Goal: Task Accomplishment & Management: Manage account settings

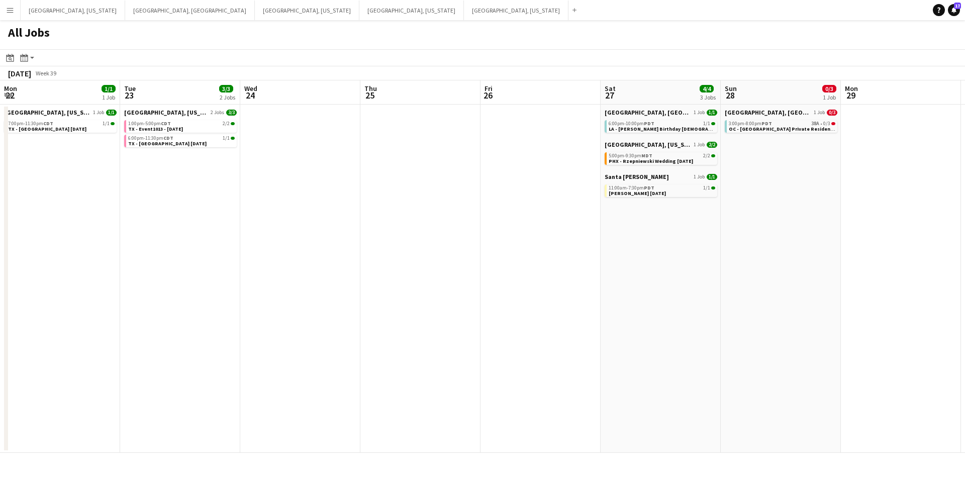
scroll to position [0, 258]
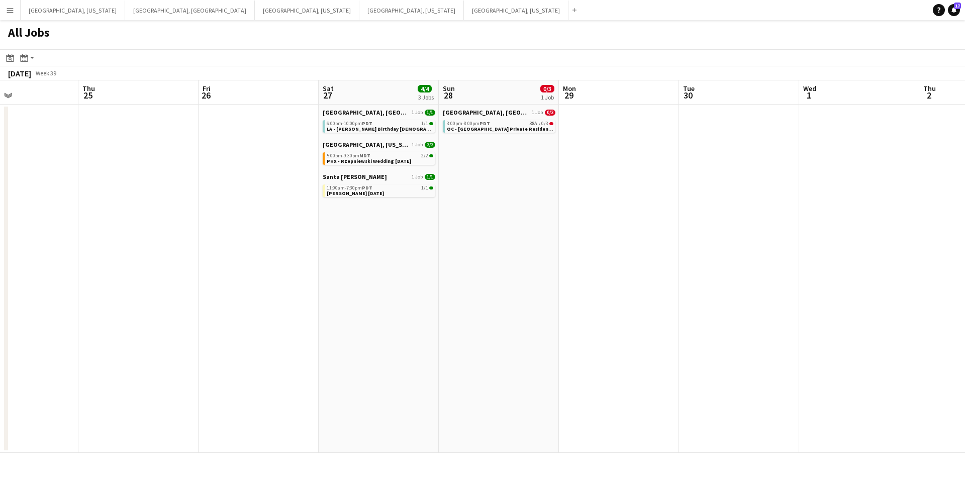
drag, startPoint x: 251, startPoint y: 233, endPoint x: 463, endPoint y: 227, distance: 212.2
click at [464, 227] on app-calendar-viewport "Mon 22 1/1 1 Job Tue 23 3/3 2 Jobs Wed 24 Thu 25 Fri 26 Sat 27 4/4 3 Jobs Sun 2…" at bounding box center [482, 266] width 965 height 372
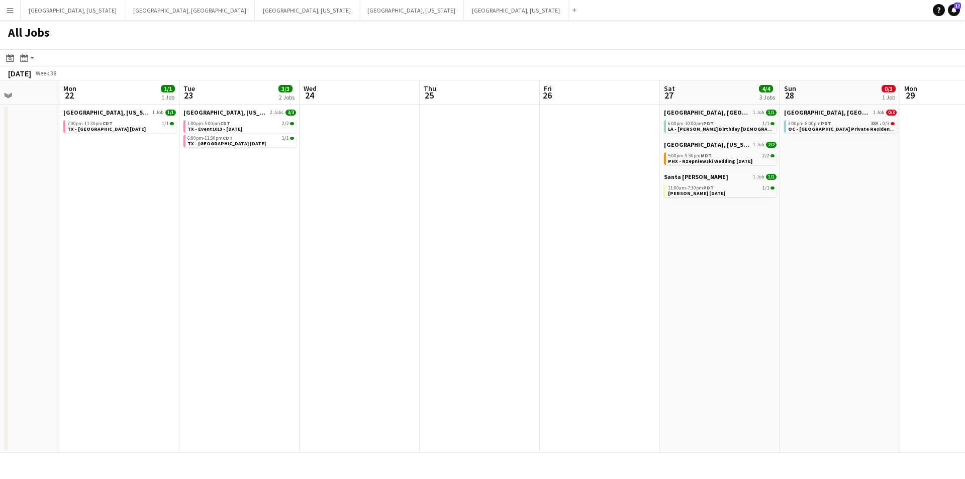
drag, startPoint x: 380, startPoint y: 232, endPoint x: 478, endPoint y: 230, distance: 98.0
click at [478, 230] on app-calendar-viewport "Fri 19 2/2 2 Jobs Sat 20 35/44 8 Jobs Sun 21 Mon 22 1/1 1 Job Tue 23 3/3 2 Jobs…" at bounding box center [482, 266] width 965 height 372
click at [255, 12] on button "[GEOGRAPHIC_DATA], [US_STATE] Close" at bounding box center [307, 11] width 105 height 20
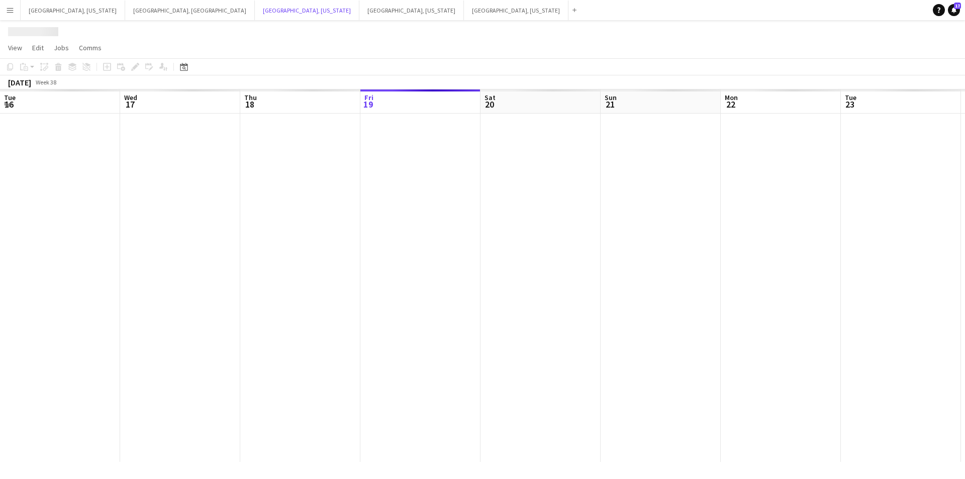
scroll to position [0, 240]
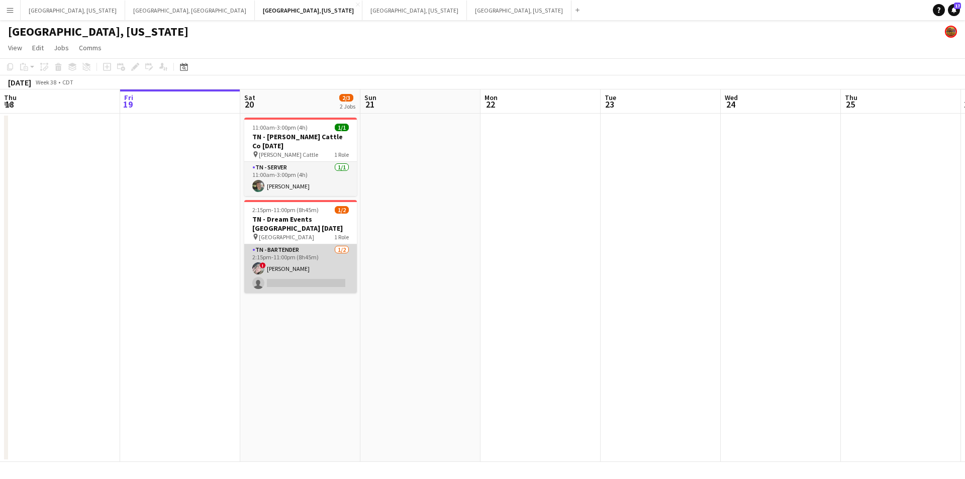
click at [308, 272] on app-card-role "TN - Bartender [DATE] 2:15pm-11:00pm (8h45m) ! [PERSON_NAME] single-neutral-act…" at bounding box center [300, 268] width 113 height 49
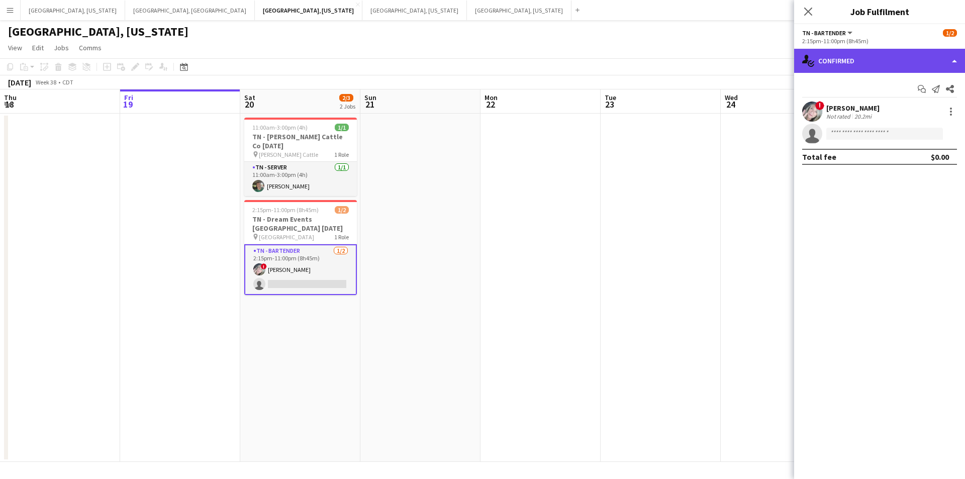
click at [956, 59] on div "single-neutral-actions-check-2 Confirmed" at bounding box center [879, 61] width 171 height 24
click at [955, 59] on div "single-neutral-actions-check-2 Confirmed" at bounding box center [879, 61] width 171 height 24
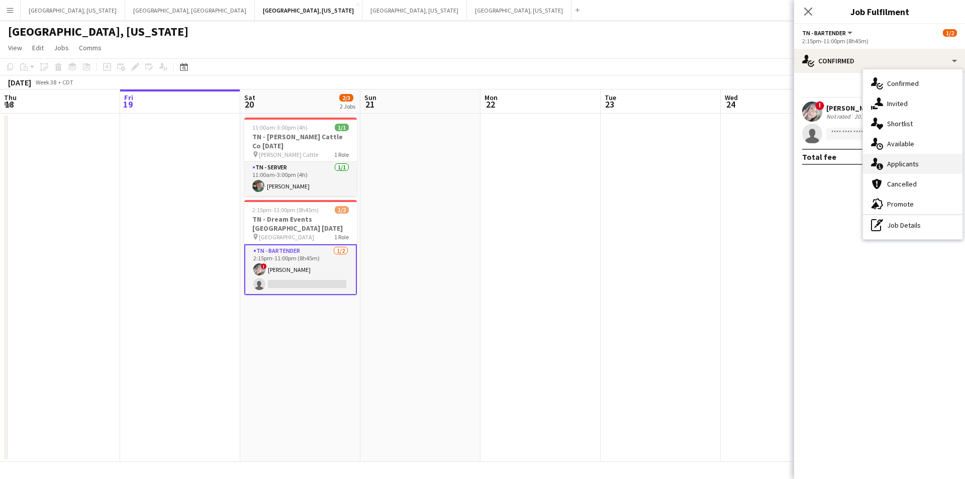
click at [940, 161] on div "single-neutral-actions-information Applicants" at bounding box center [913, 164] width 100 height 20
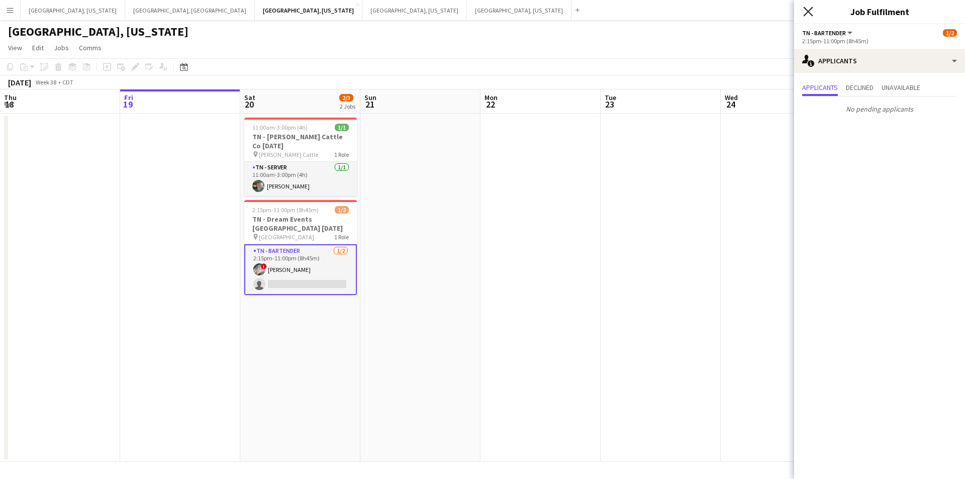
click at [808, 10] on icon "Close pop-in" at bounding box center [808, 12] width 10 height 10
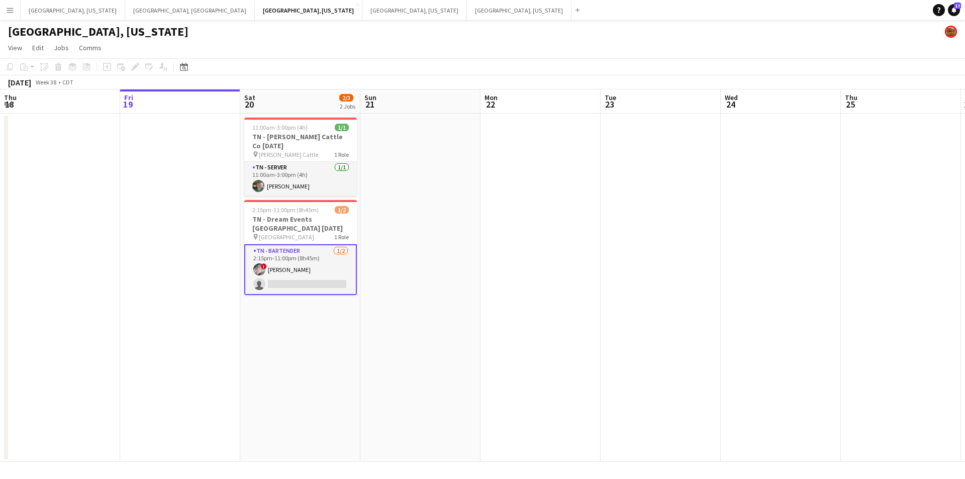
click at [316, 267] on app-card-role "TN - Bartender [DATE] 2:15pm-11:00pm (8h45m) ! [PERSON_NAME] single-neutral-act…" at bounding box center [300, 269] width 113 height 51
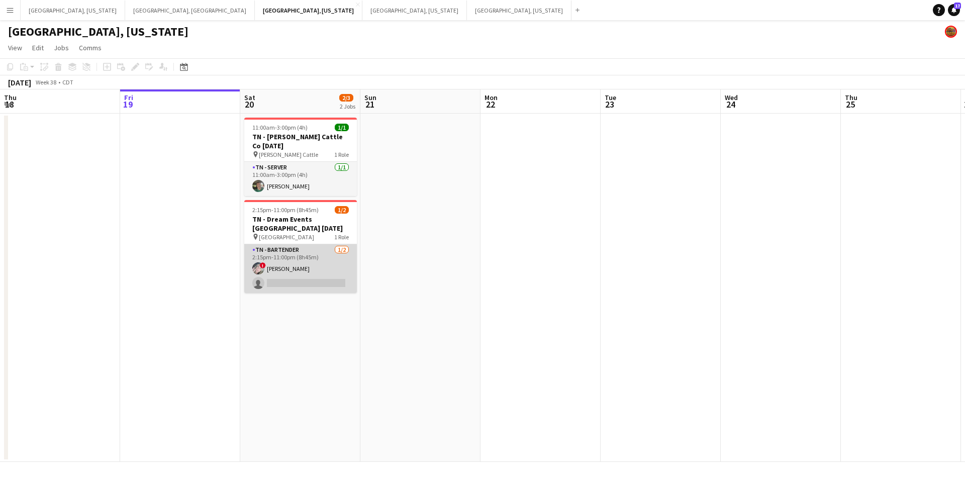
click at [315, 269] on app-card-role "TN - Bartender [DATE] 2:15pm-11:00pm (8h45m) ! [PERSON_NAME] single-neutral-act…" at bounding box center [300, 268] width 113 height 49
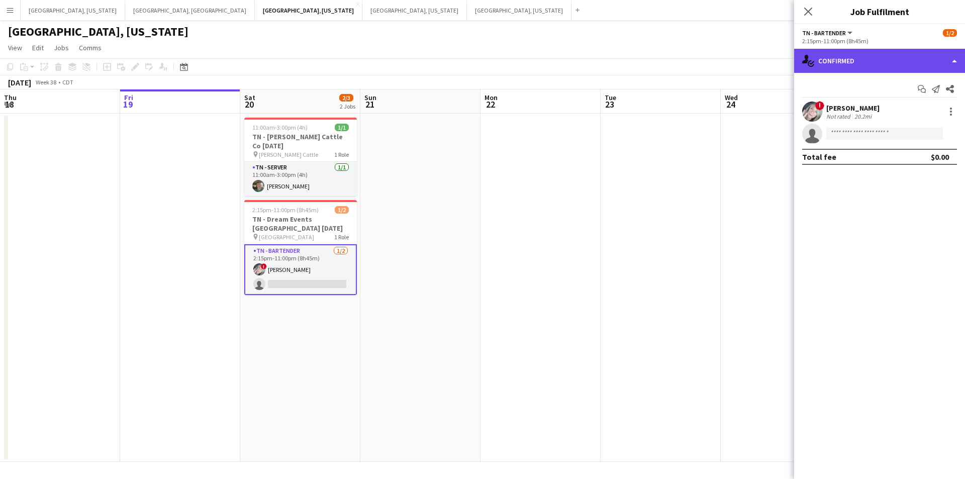
click at [951, 60] on div "single-neutral-actions-check-2 Confirmed" at bounding box center [879, 61] width 171 height 24
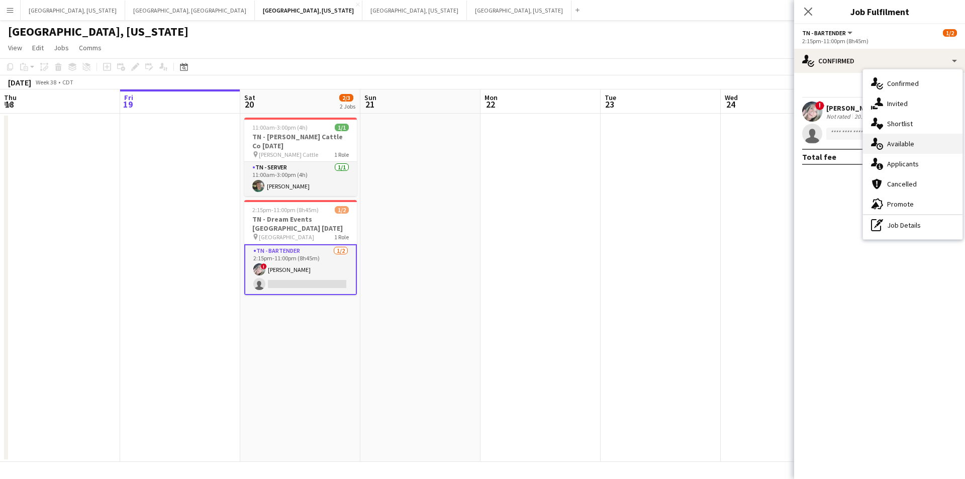
click at [926, 140] on div "single-neutral-actions-upload Available" at bounding box center [913, 144] width 100 height 20
click at [926, 479] on mat-expansion-panel "users Available Filter Sort asc No available crew Rating: 0 - 5 0 5 Distance: 1…" at bounding box center [879, 479] width 171 height 0
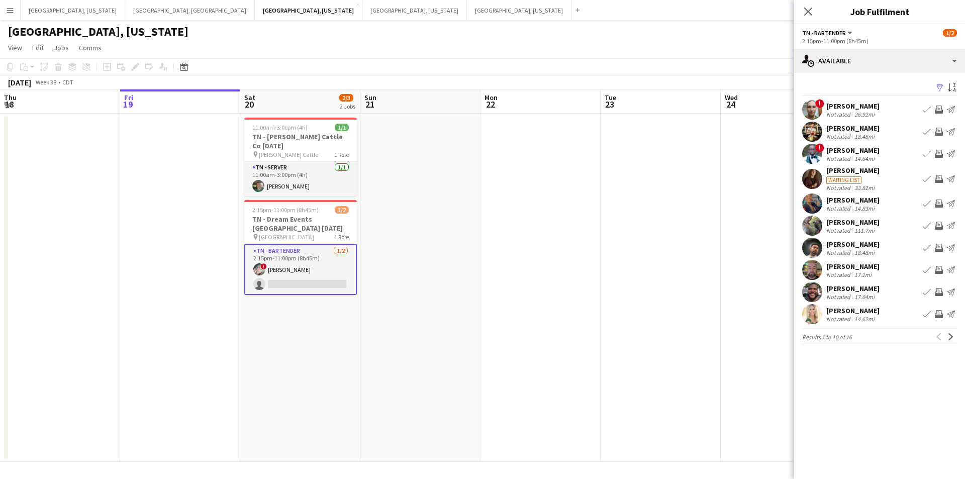
click at [853, 247] on div "[PERSON_NAME]" at bounding box center [852, 244] width 53 height 9
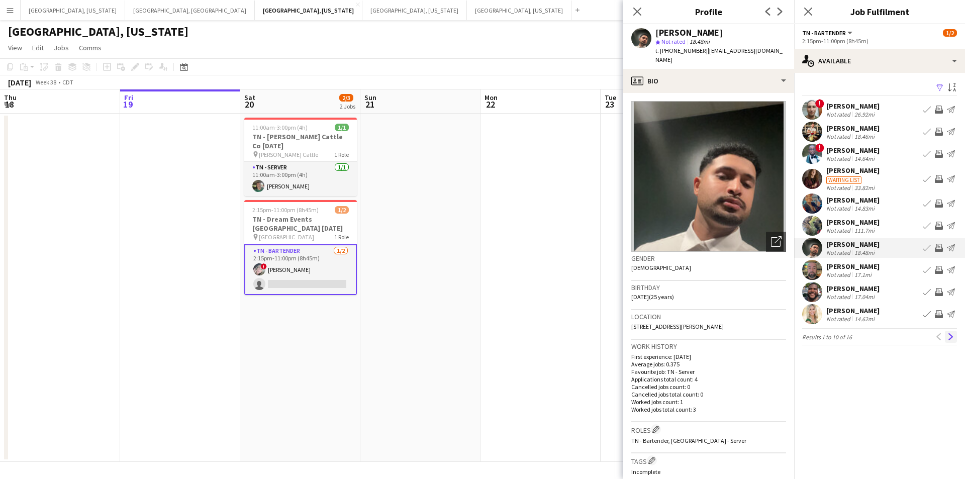
click at [947, 337] on button "Next" at bounding box center [951, 337] width 12 height 12
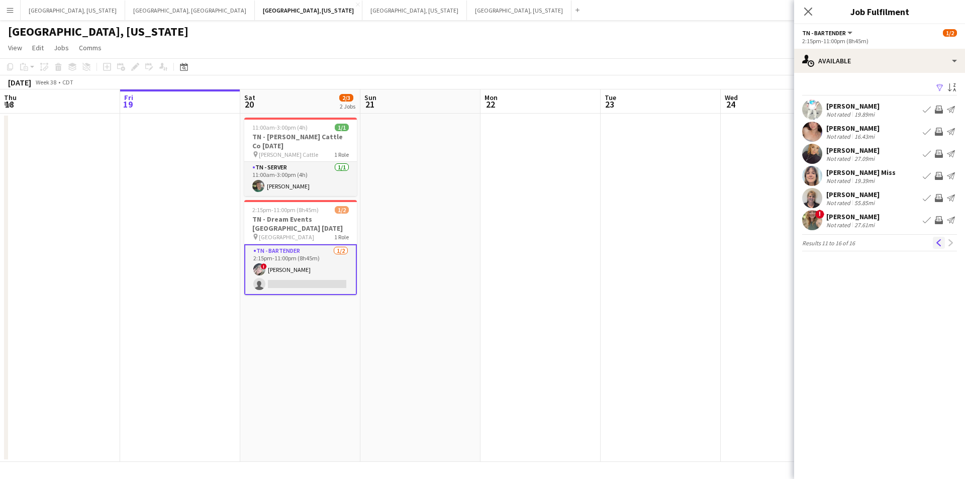
click at [935, 244] on button "Previous" at bounding box center [939, 243] width 12 height 12
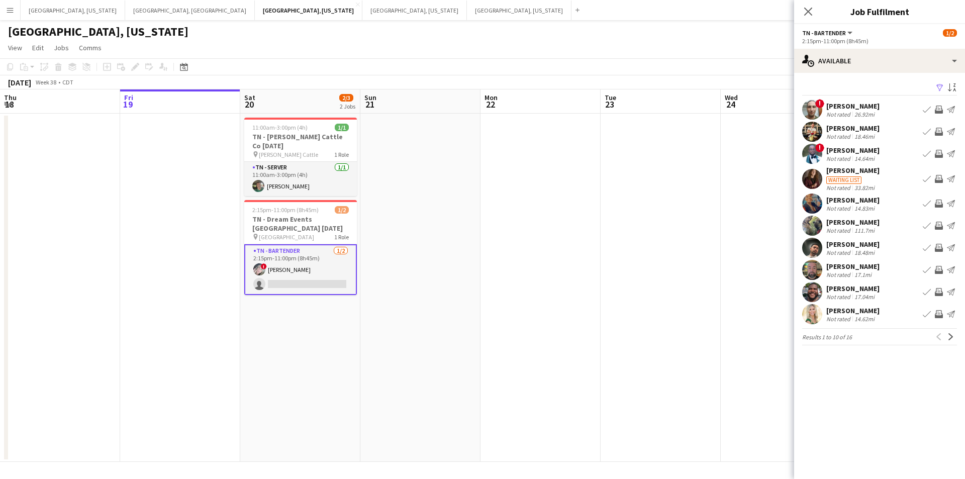
click at [813, 18] on div "Close pop-in" at bounding box center [808, 11] width 28 height 23
click at [807, 7] on icon "Close pop-in" at bounding box center [808, 12] width 10 height 10
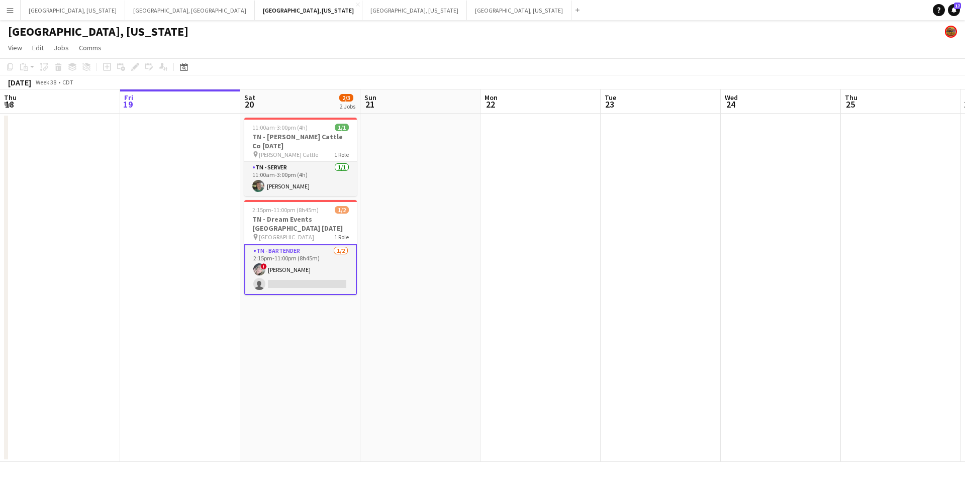
click at [346, 274] on app-card-role "TN - Bartender [DATE] 2:15pm-11:00pm (8h45m) ! [PERSON_NAME] single-neutral-act…" at bounding box center [300, 269] width 113 height 51
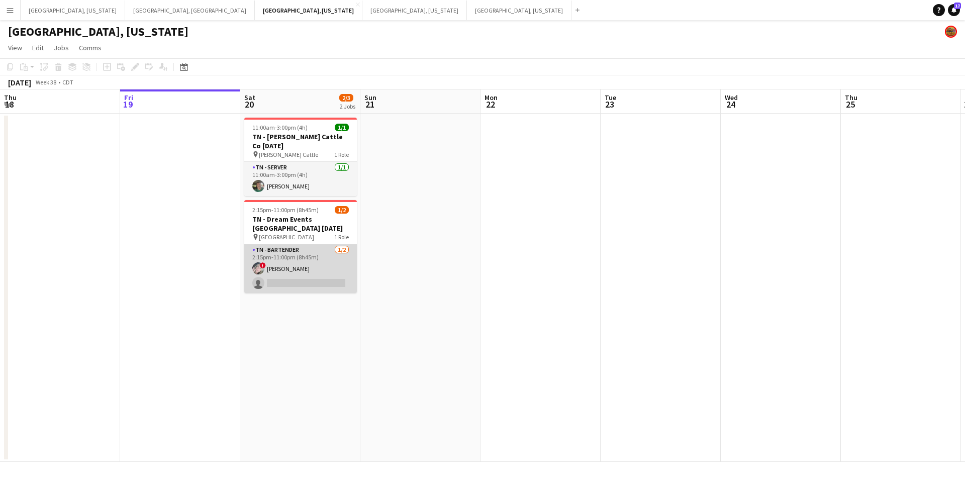
click at [346, 274] on app-card-role "TN - Bartender [DATE] 2:15pm-11:00pm (8h45m) ! [PERSON_NAME] single-neutral-act…" at bounding box center [300, 268] width 113 height 49
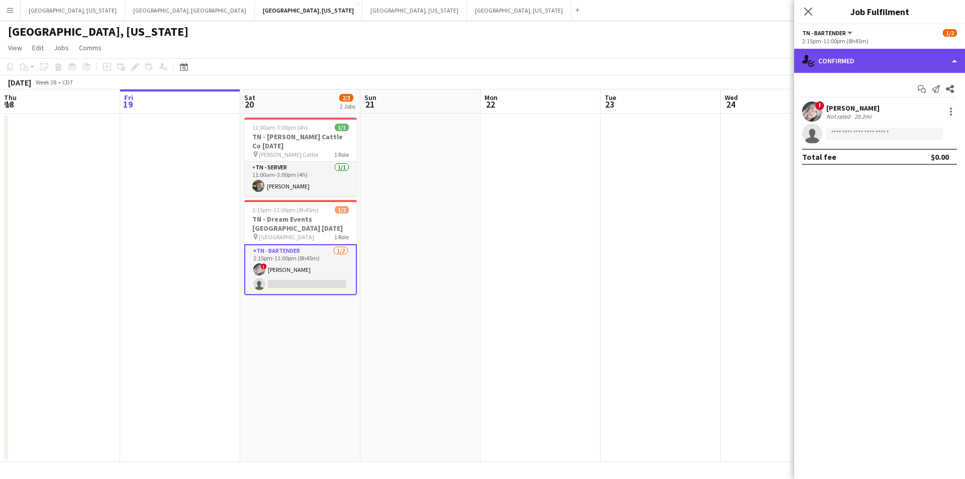
click at [950, 66] on div "single-neutral-actions-check-2 Confirmed" at bounding box center [879, 61] width 171 height 24
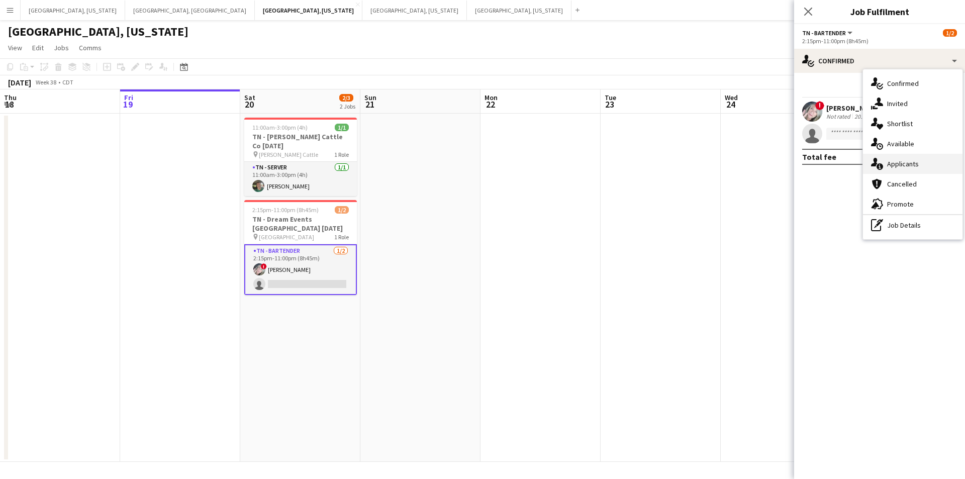
click at [899, 166] on span "Applicants" at bounding box center [903, 163] width 32 height 9
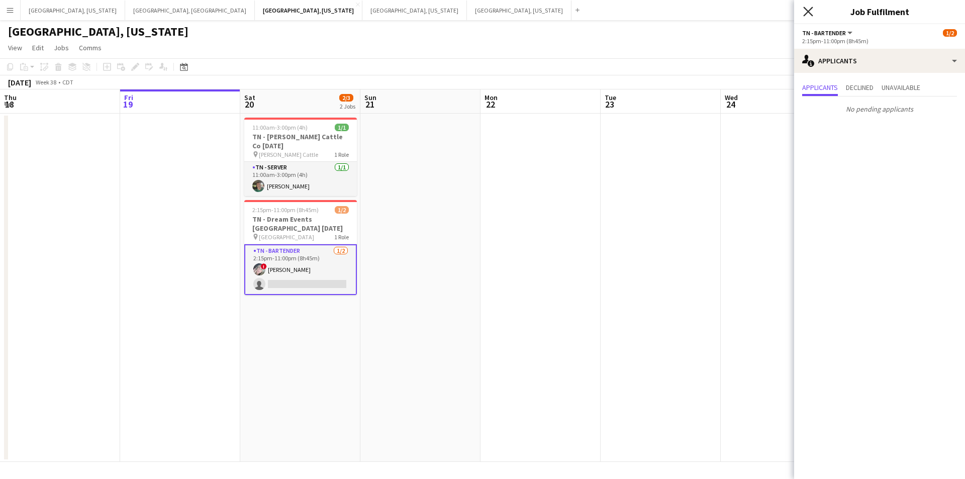
click at [809, 10] on icon "Close pop-in" at bounding box center [808, 12] width 10 height 10
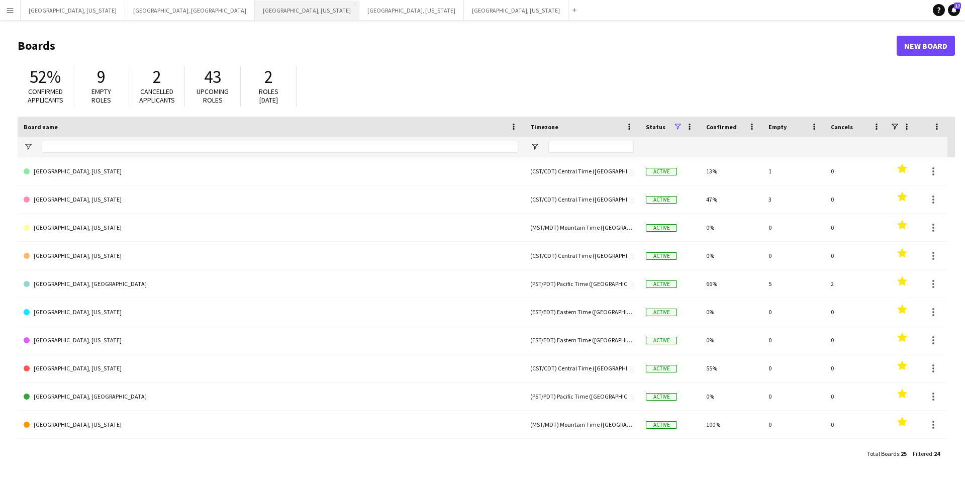
click at [255, 15] on button "[GEOGRAPHIC_DATA], [US_STATE] Close" at bounding box center [307, 11] width 105 height 20
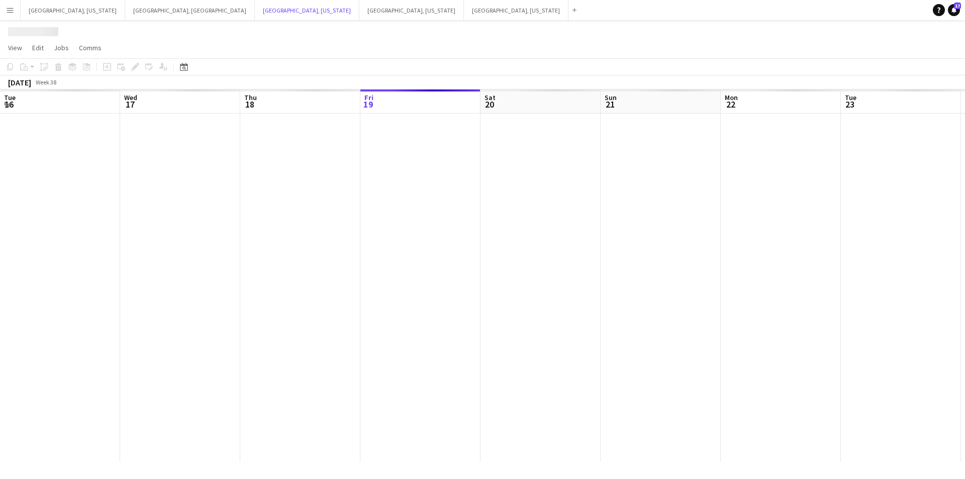
scroll to position [0, 240]
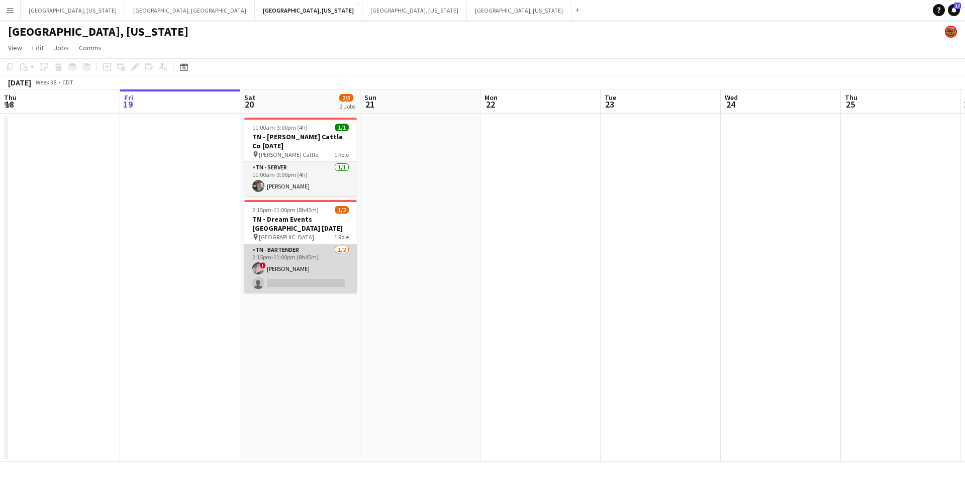
click at [332, 269] on app-card-role "TN - Bartender [DATE] 2:15pm-11:00pm (8h45m) ! [PERSON_NAME] single-neutral-act…" at bounding box center [300, 268] width 113 height 49
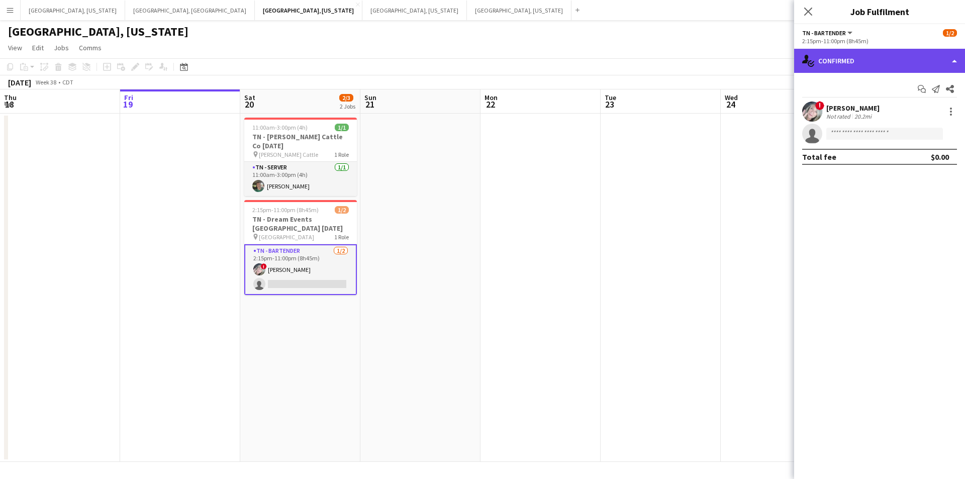
click at [953, 66] on div "single-neutral-actions-check-2 Confirmed" at bounding box center [879, 61] width 171 height 24
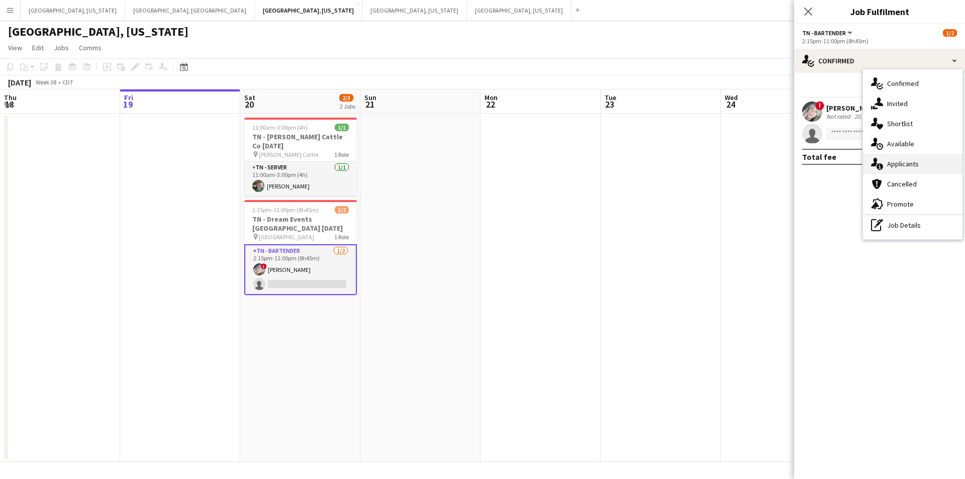
click at [913, 158] on div "single-neutral-actions-information Applicants" at bounding box center [913, 164] width 100 height 20
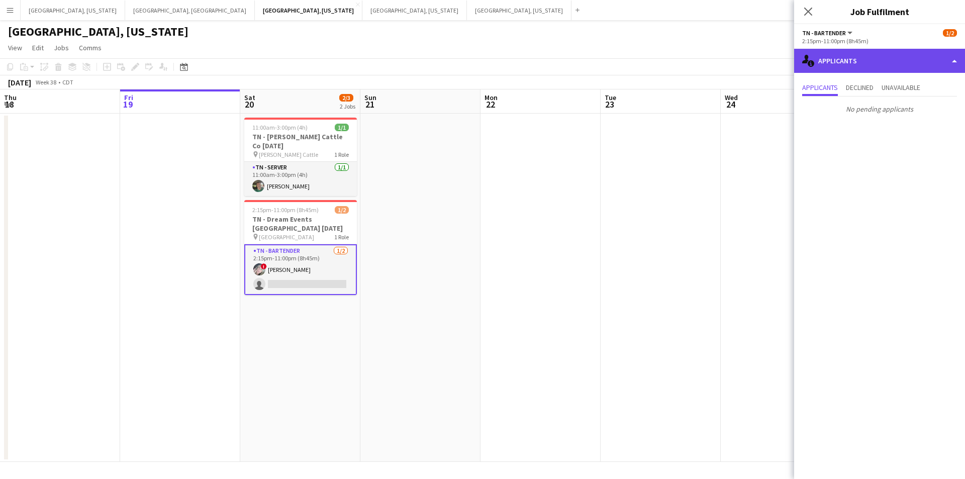
click at [955, 58] on div "single-neutral-actions-information Applicants" at bounding box center [879, 61] width 171 height 24
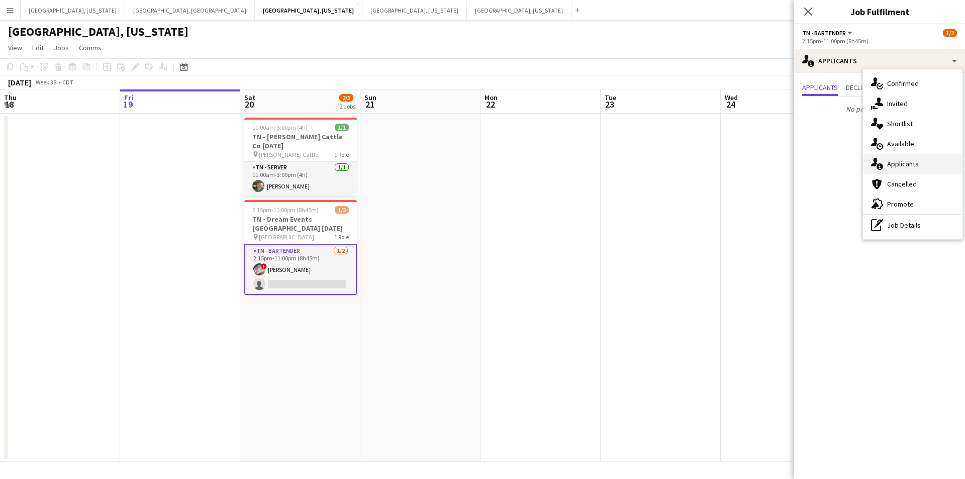
click at [911, 165] on span "Applicants" at bounding box center [903, 163] width 32 height 9
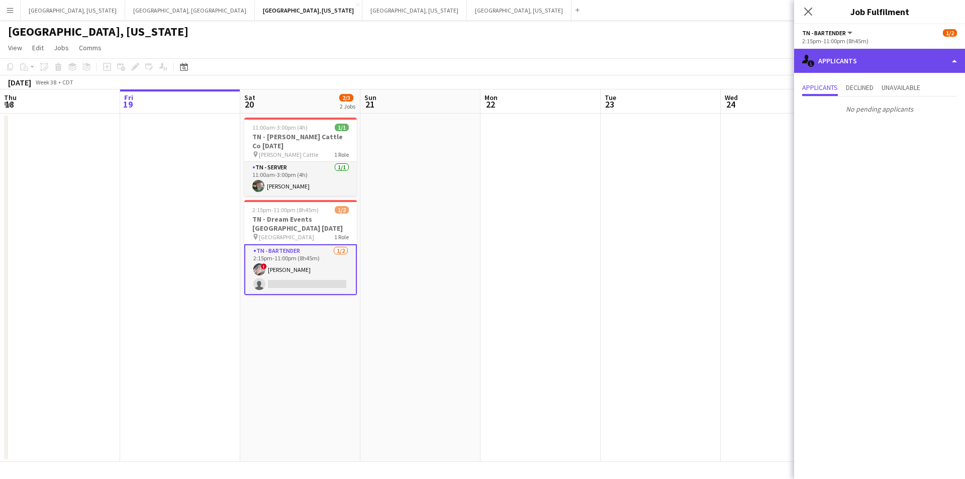
click at [955, 54] on div "single-neutral-actions-information Applicants" at bounding box center [879, 61] width 171 height 24
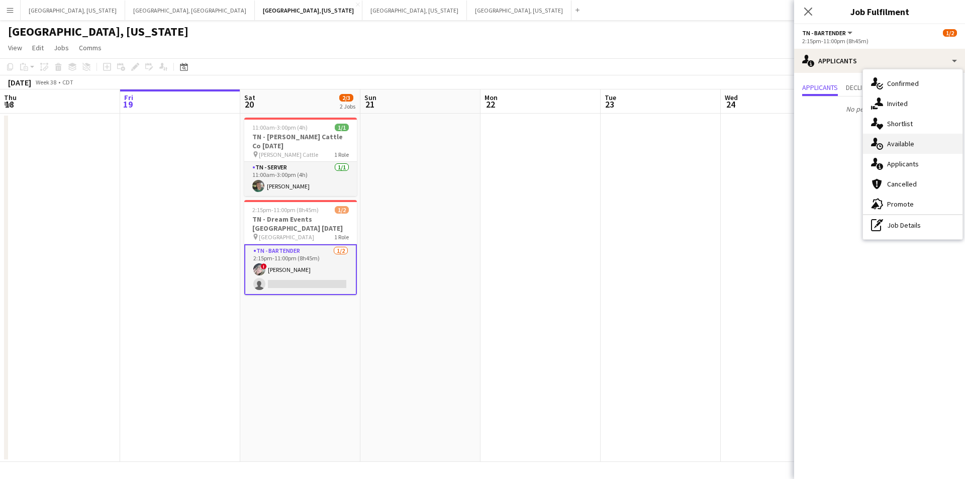
click at [903, 147] on span "Available" at bounding box center [900, 143] width 27 height 9
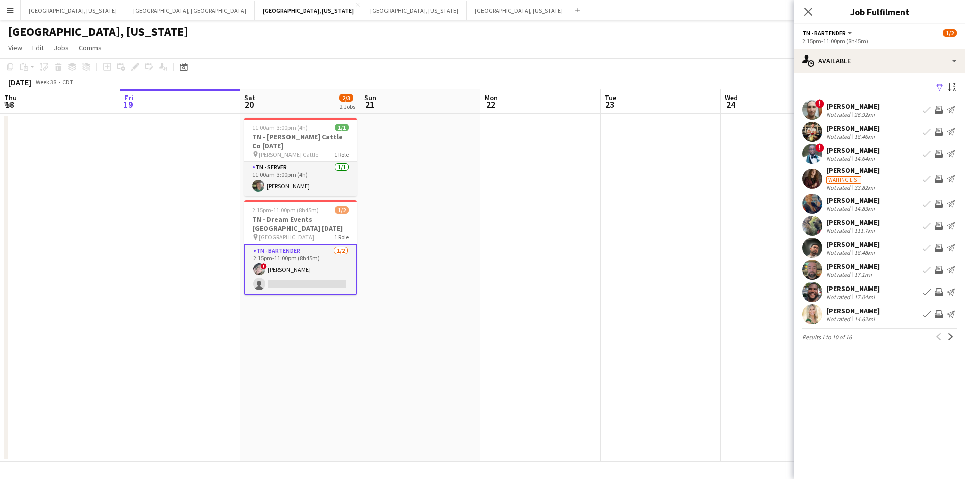
click at [843, 131] on div "[PERSON_NAME]" at bounding box center [852, 128] width 53 height 9
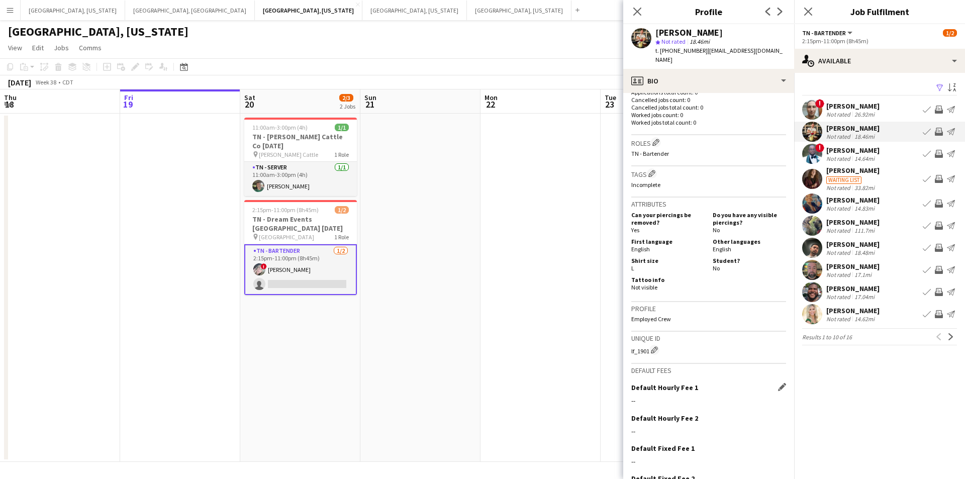
scroll to position [317, 0]
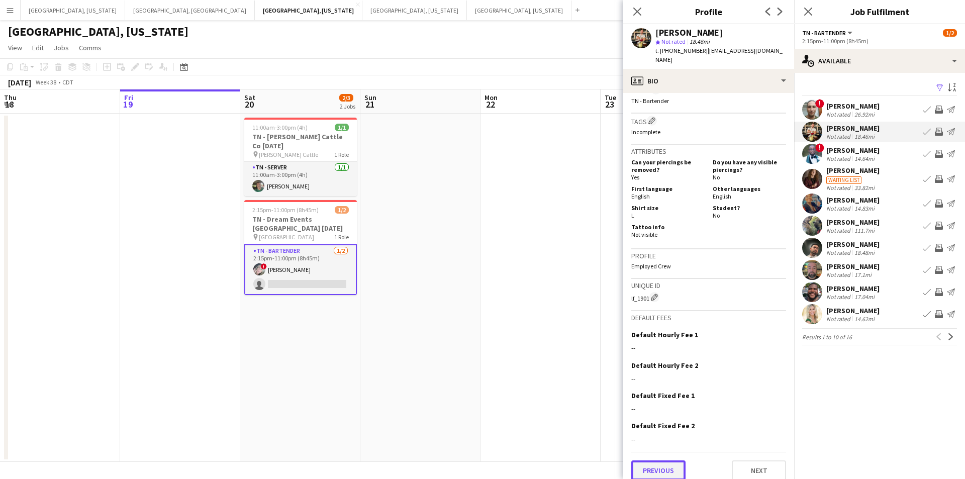
click at [653, 469] on button "Previous" at bounding box center [658, 470] width 54 height 20
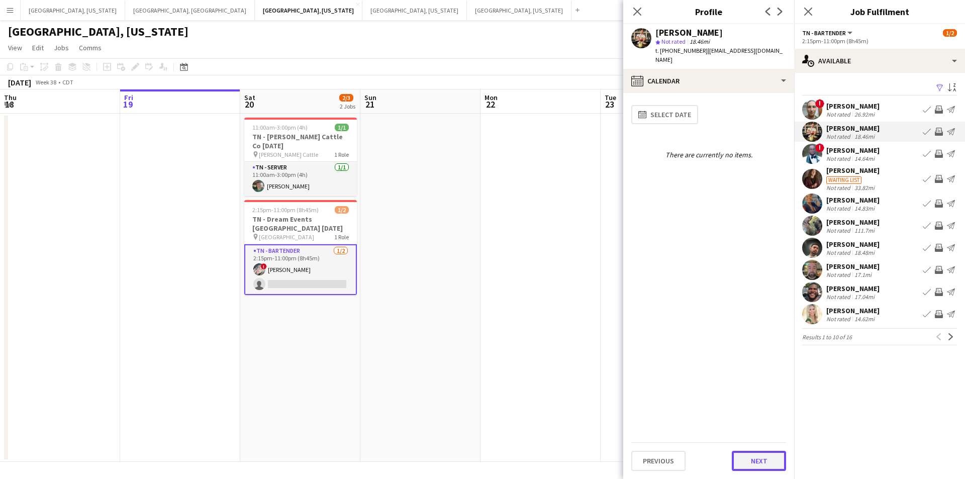
click at [770, 461] on button "Next" at bounding box center [759, 461] width 54 height 20
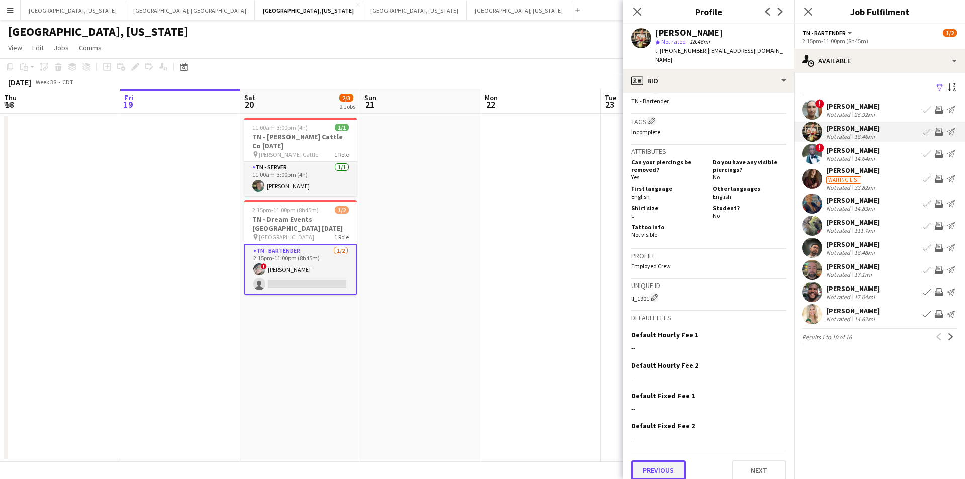
click at [658, 463] on button "Previous" at bounding box center [658, 470] width 54 height 20
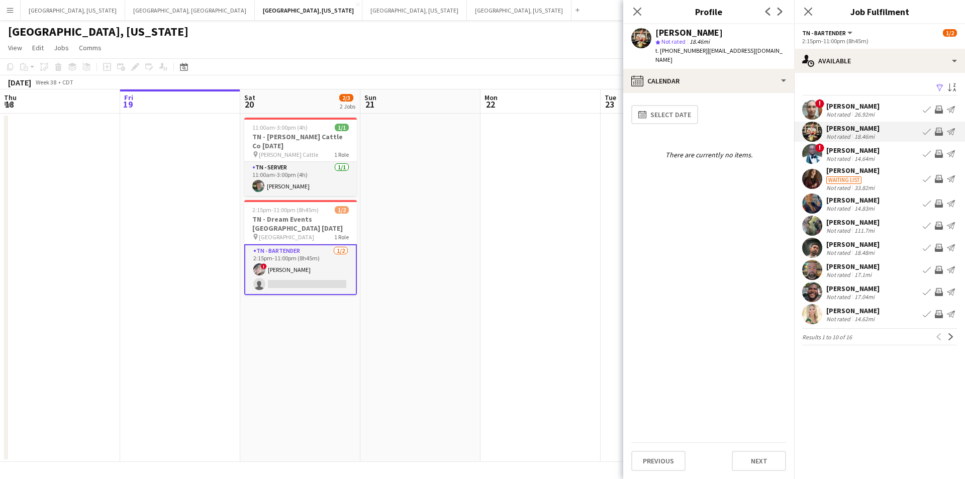
click at [660, 447] on div "Previous Next" at bounding box center [708, 456] width 155 height 29
click at [648, 457] on button "Previous" at bounding box center [658, 461] width 54 height 20
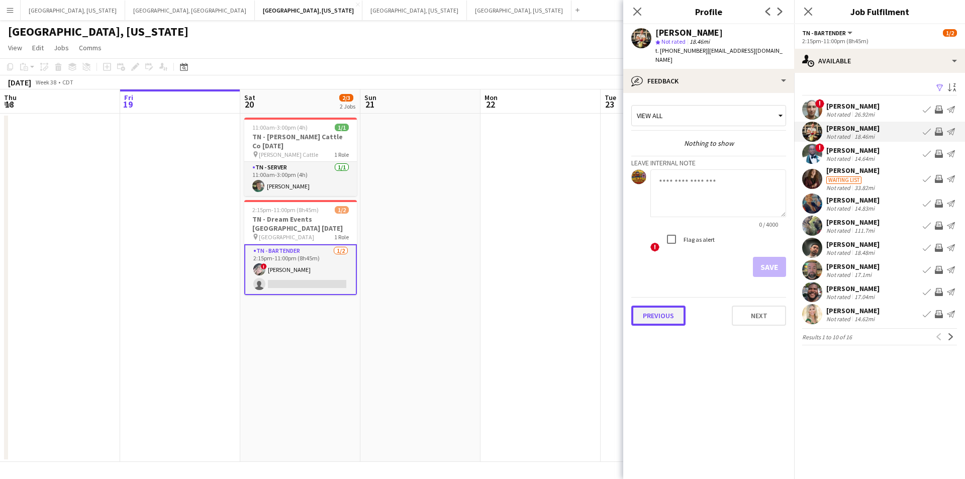
click at [672, 306] on button "Previous" at bounding box center [658, 316] width 54 height 20
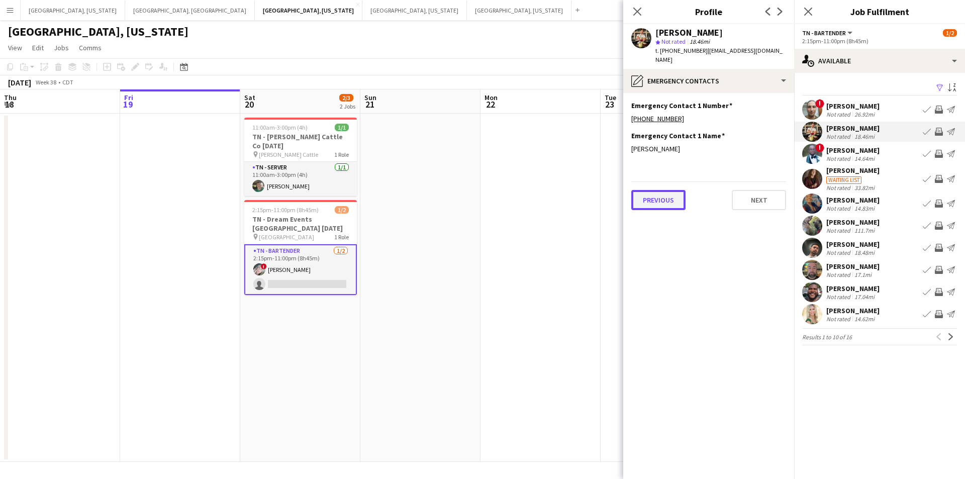
click at [668, 190] on button "Previous" at bounding box center [658, 200] width 54 height 20
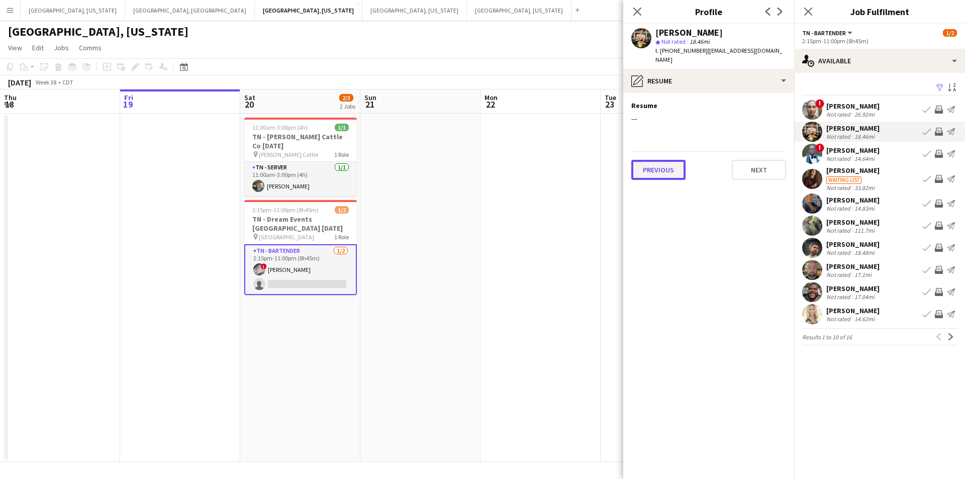
click at [670, 167] on button "Previous" at bounding box center [658, 170] width 54 height 20
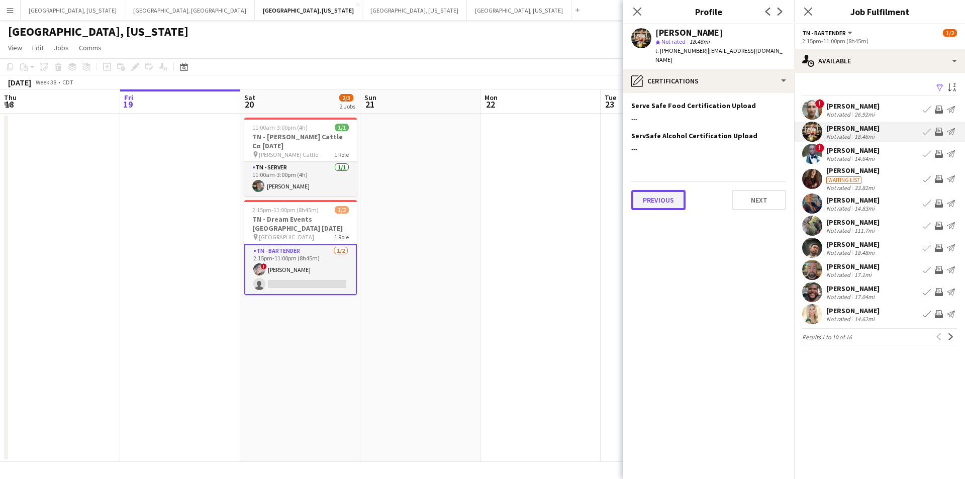
click at [660, 190] on button "Previous" at bounding box center [658, 200] width 54 height 20
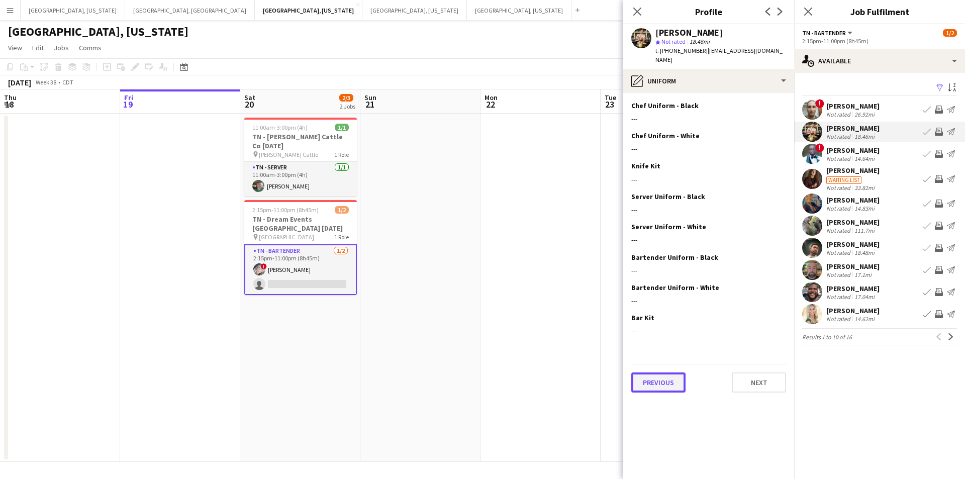
click at [665, 373] on button "Previous" at bounding box center [658, 382] width 54 height 20
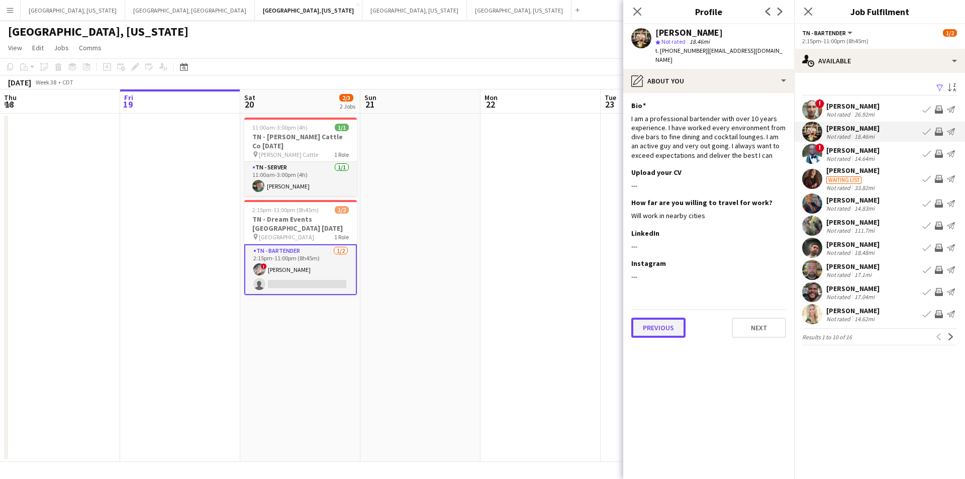
click at [662, 318] on button "Previous" at bounding box center [658, 328] width 54 height 20
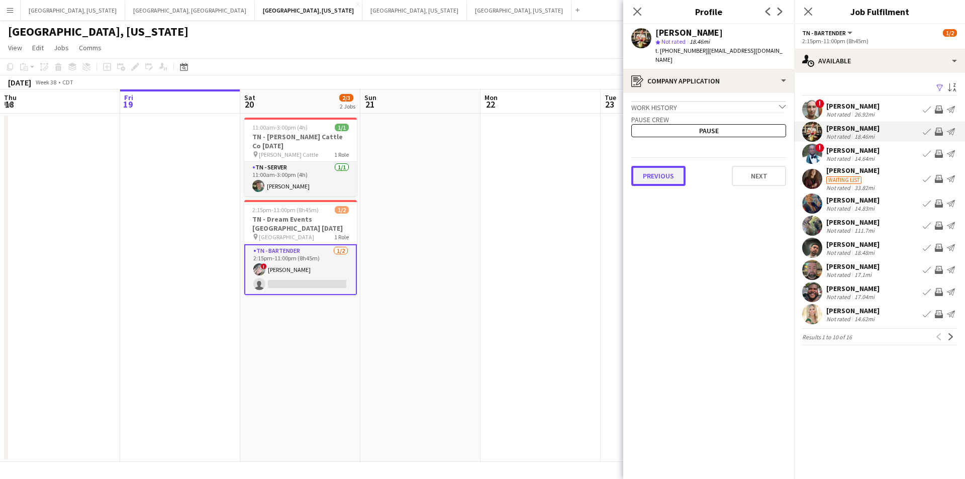
click at [676, 166] on button "Previous" at bounding box center [658, 176] width 54 height 20
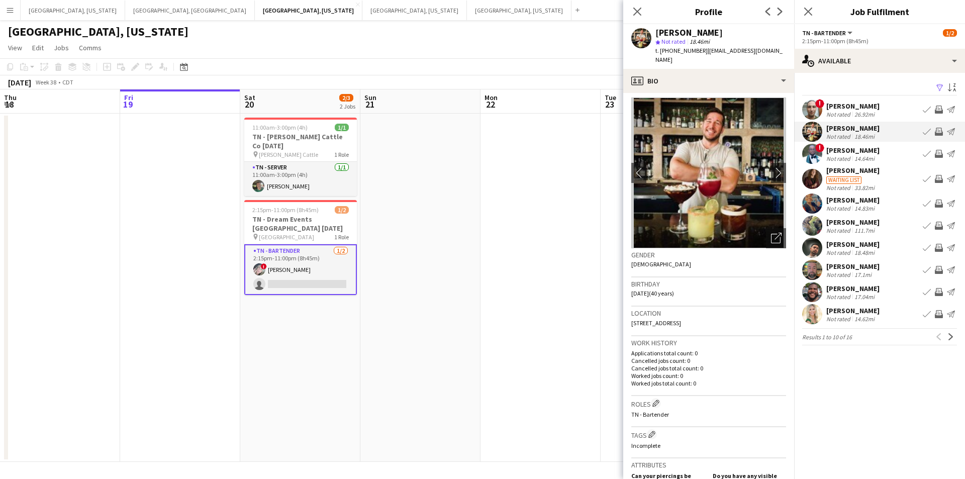
scroll to position [0, 0]
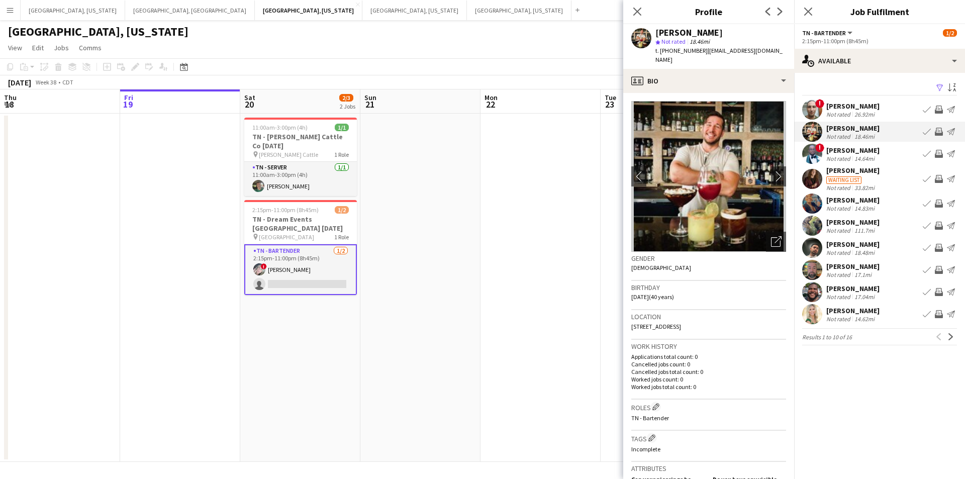
click at [871, 311] on div "[PERSON_NAME]" at bounding box center [852, 310] width 53 height 9
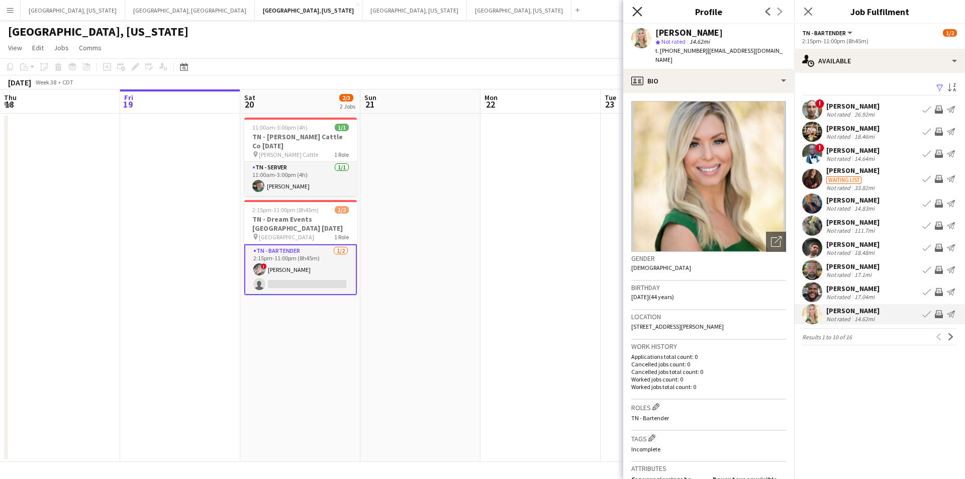
click at [635, 12] on icon "Close pop-in" at bounding box center [637, 12] width 10 height 10
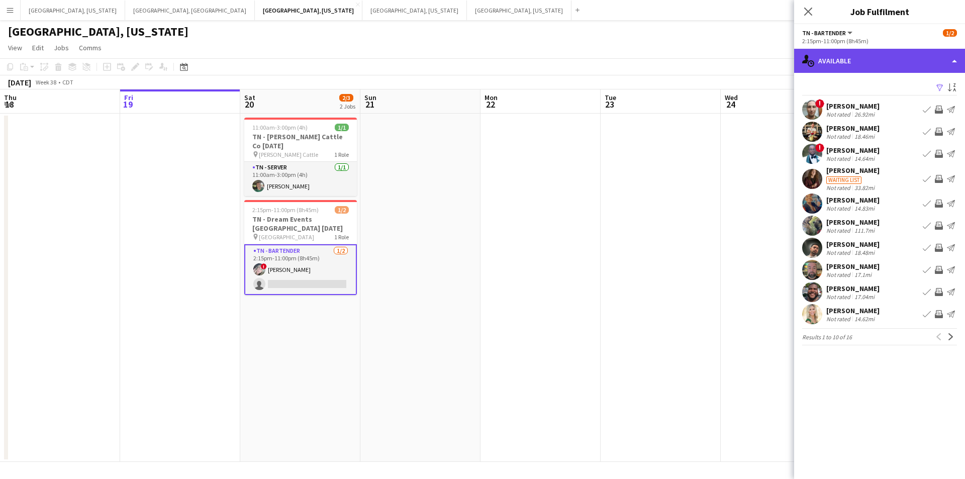
click at [965, 61] on div "single-neutral-actions-upload Available" at bounding box center [879, 61] width 171 height 24
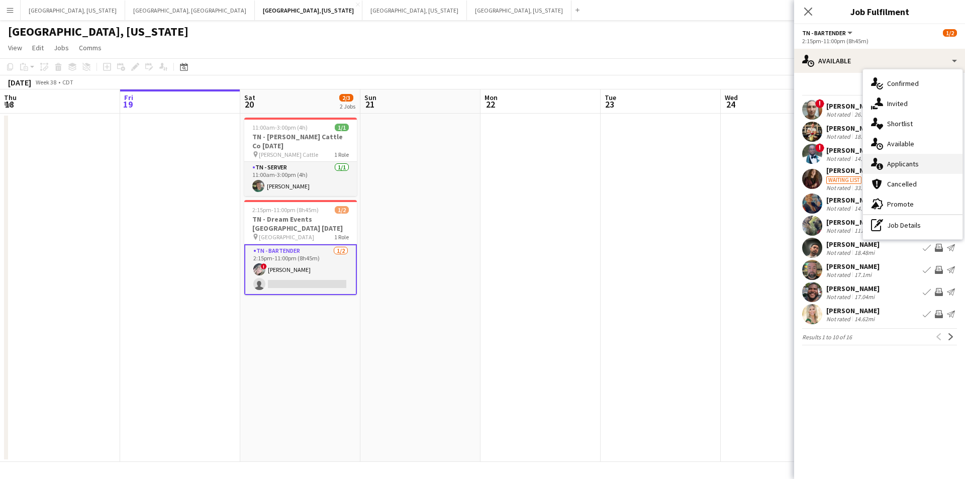
click at [909, 170] on div "single-neutral-actions-information Applicants" at bounding box center [913, 164] width 100 height 20
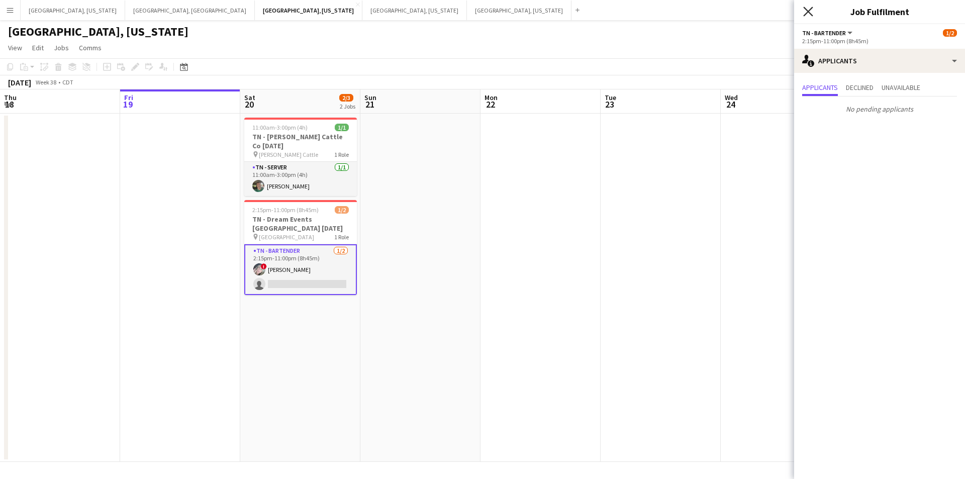
click at [808, 15] on icon "Close pop-in" at bounding box center [808, 12] width 10 height 10
